Goal: Task Accomplishment & Management: Manage account settings

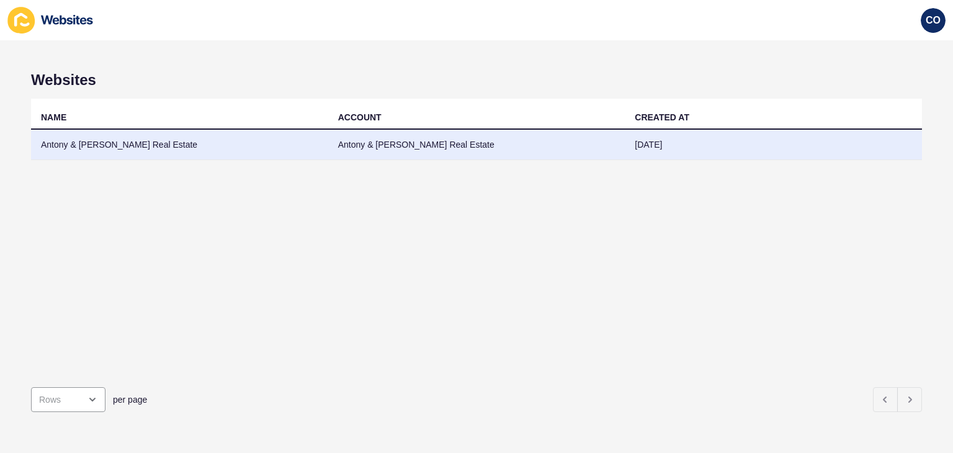
click at [136, 142] on td "Antony & [PERSON_NAME] Real Estate" at bounding box center [179, 145] width 297 height 30
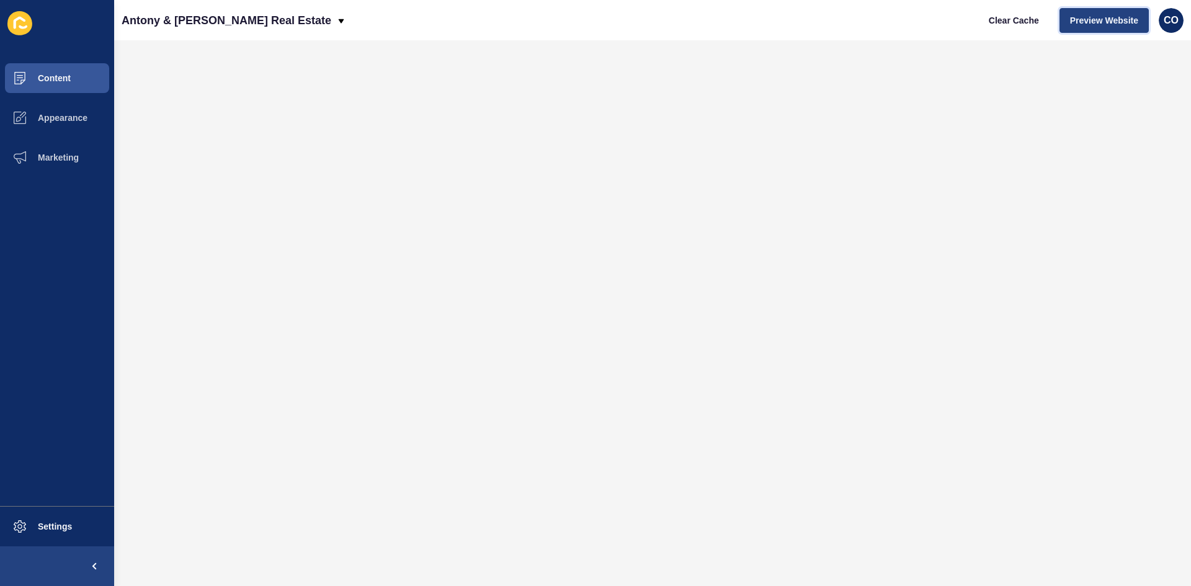
click at [952, 20] on span "Preview Website" at bounding box center [1104, 20] width 68 height 12
click at [69, 147] on button "Marketing" at bounding box center [57, 158] width 114 height 40
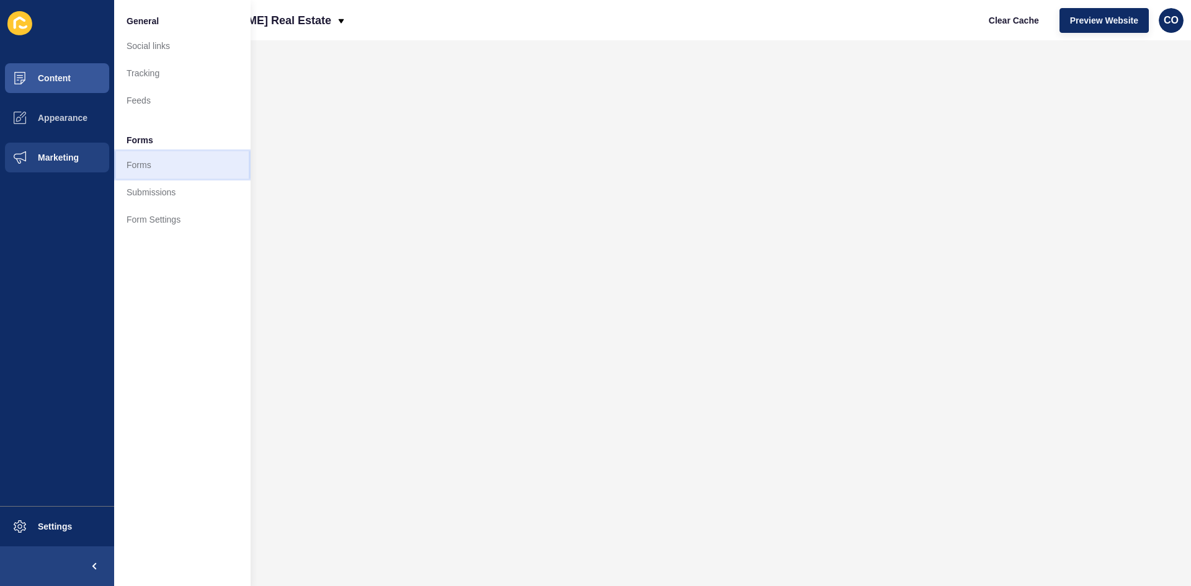
click at [148, 169] on link "Forms" at bounding box center [182, 164] width 136 height 27
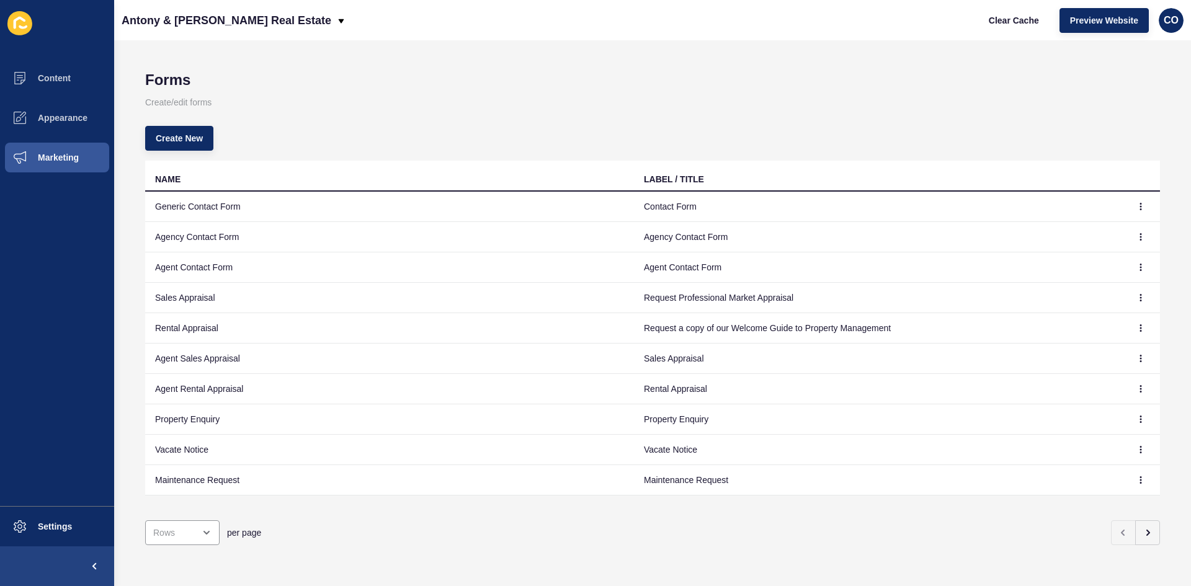
click at [174, 423] on td "Property Enquiry" at bounding box center [389, 419] width 489 height 30
click at [952, 423] on button "button" at bounding box center [1141, 419] width 19 height 17
click at [952, 444] on link "Edit" at bounding box center [1097, 444] width 87 height 27
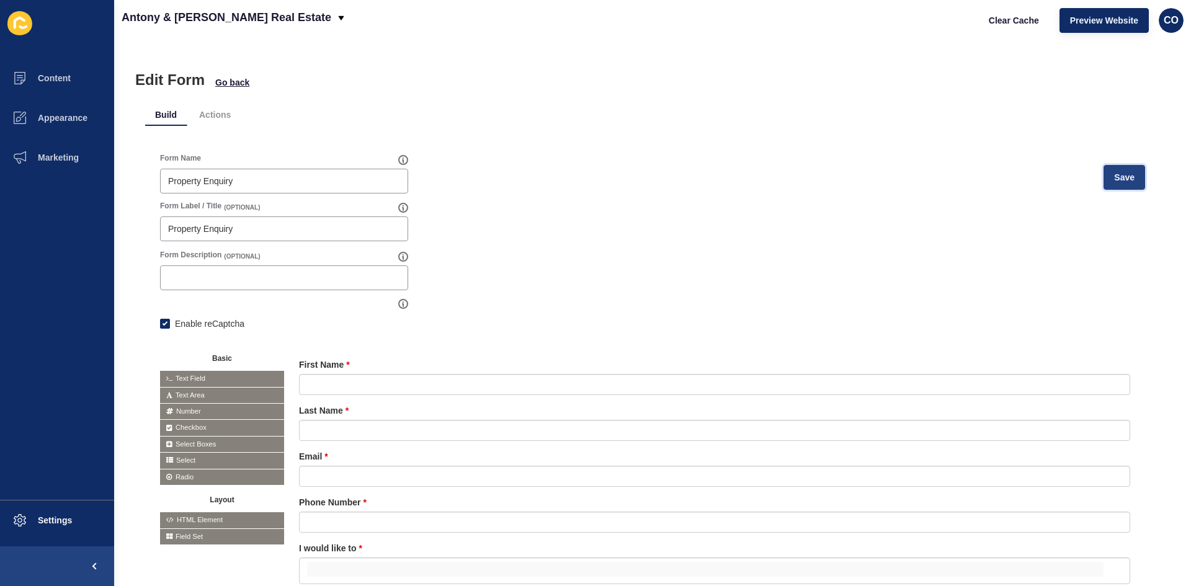
click at [952, 177] on span "Save" at bounding box center [1124, 177] width 20 height 12
click at [952, 182] on span "Save" at bounding box center [1124, 177] width 20 height 12
click at [952, 25] on span "Clear Cache" at bounding box center [1014, 20] width 50 height 12
